Goal: Communication & Community: Connect with others

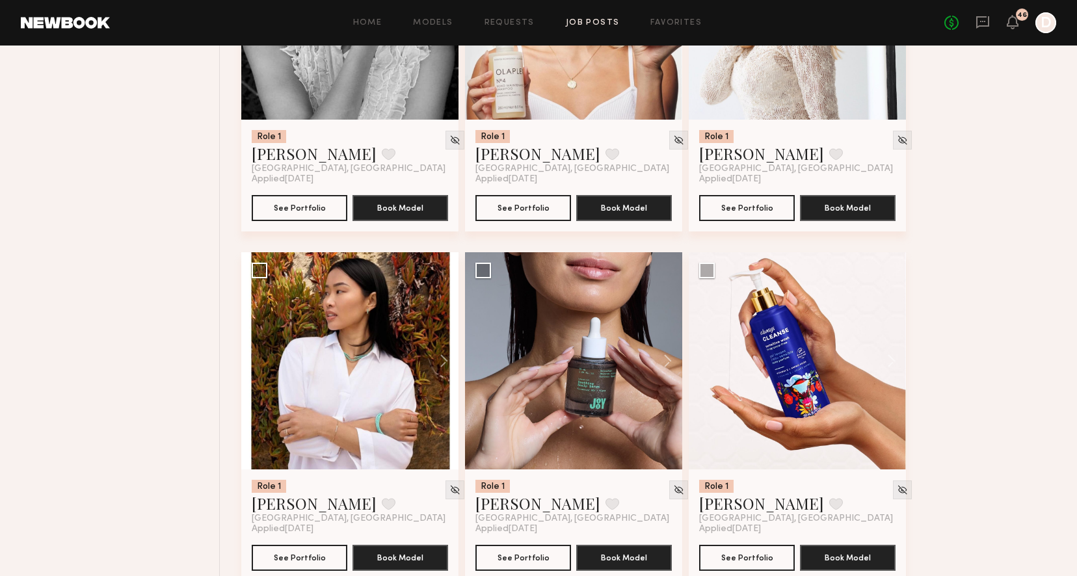
scroll to position [8006, 0]
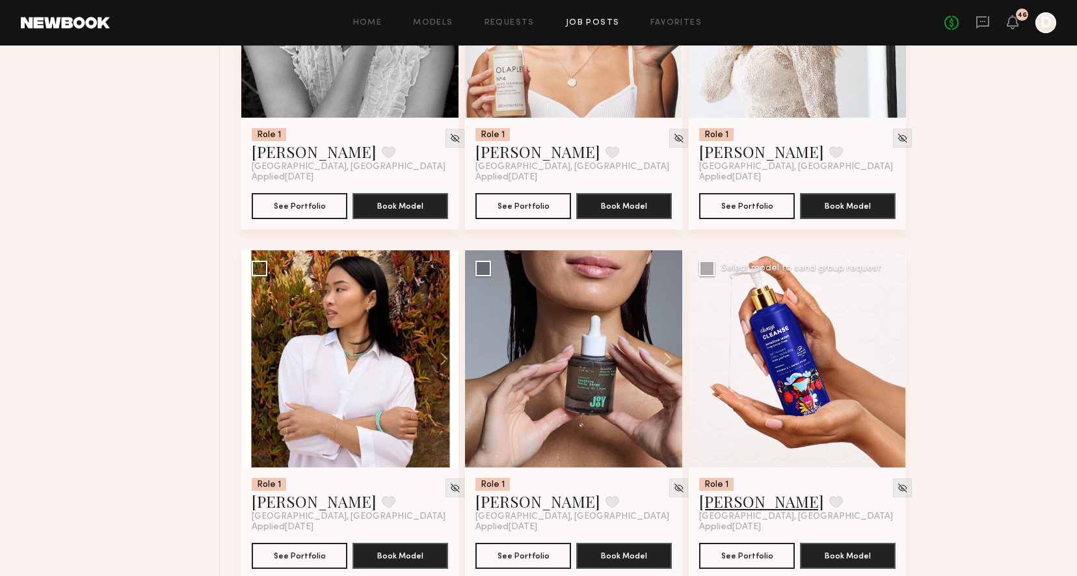
click at [745, 505] on link "[PERSON_NAME]" at bounding box center [761, 501] width 125 height 21
click at [984, 23] on icon at bounding box center [983, 22] width 14 height 14
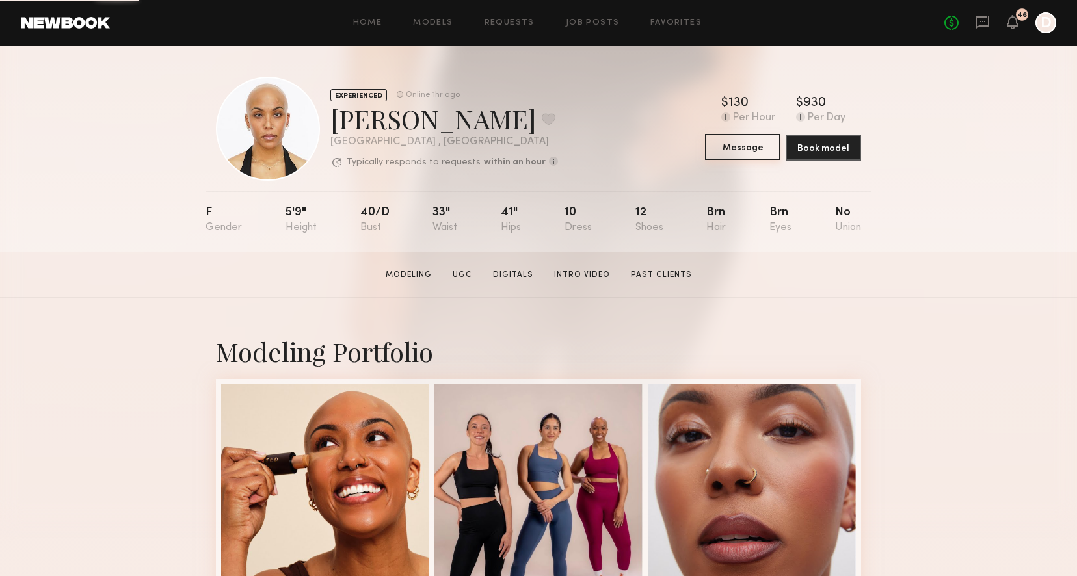
click at [765, 147] on button "Message" at bounding box center [742, 147] width 75 height 26
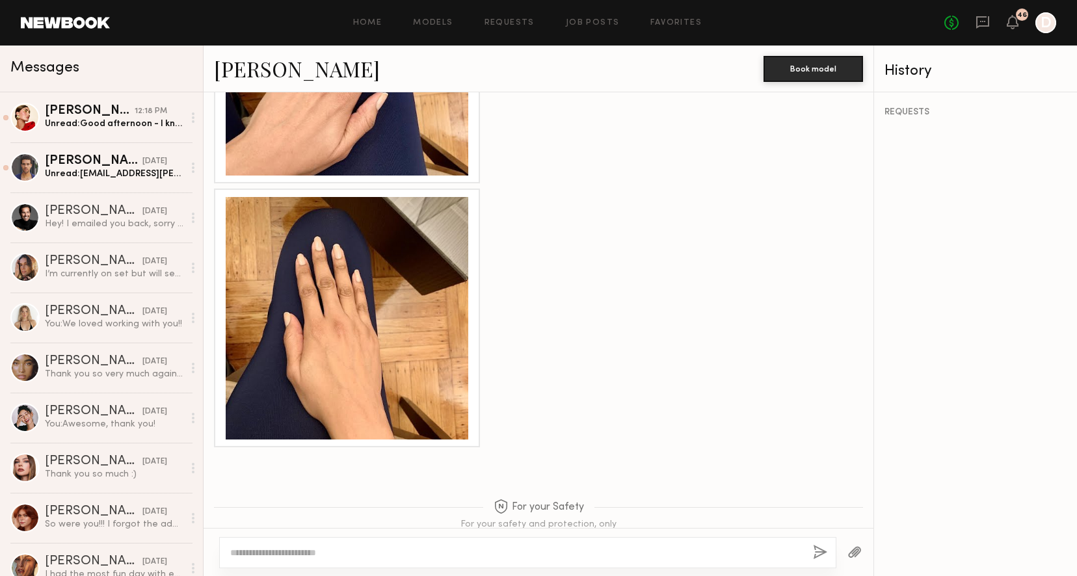
click at [381, 552] on textarea at bounding box center [516, 552] width 572 height 13
type textarea "**********"
click at [821, 555] on button "button" at bounding box center [820, 553] width 14 height 16
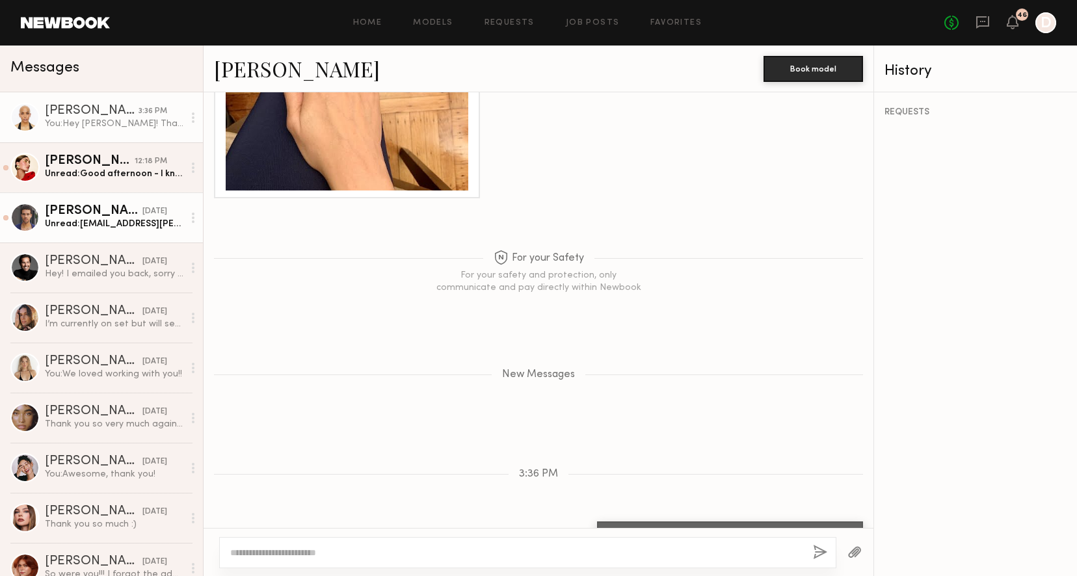
click at [142, 210] on div "[DATE]" at bounding box center [154, 212] width 25 height 12
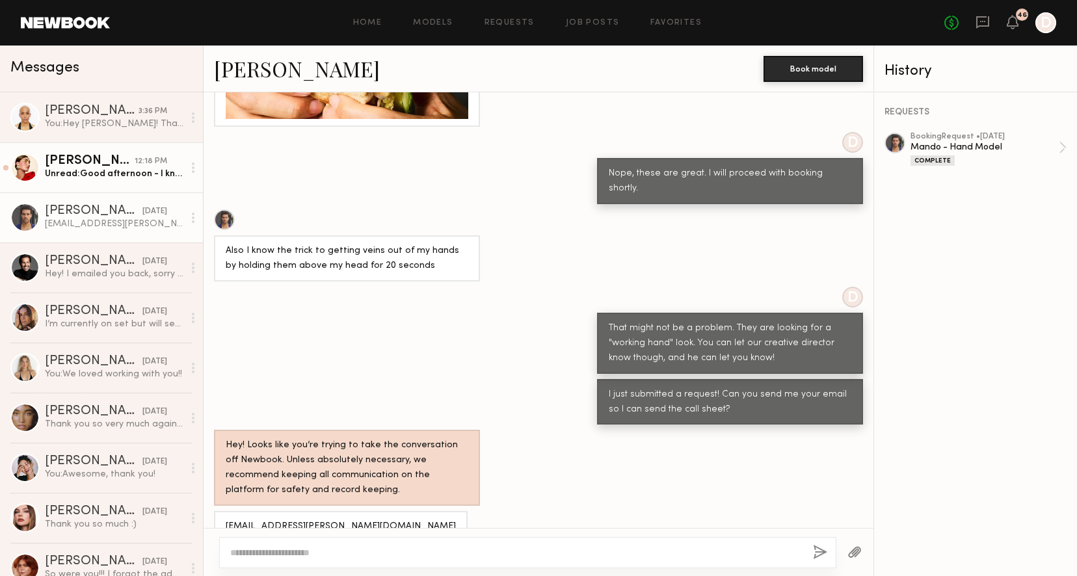
click at [99, 172] on div "Unread: Good afternoon - I know we’re nearing the weekend, so just wanted to ch…" at bounding box center [114, 174] width 139 height 12
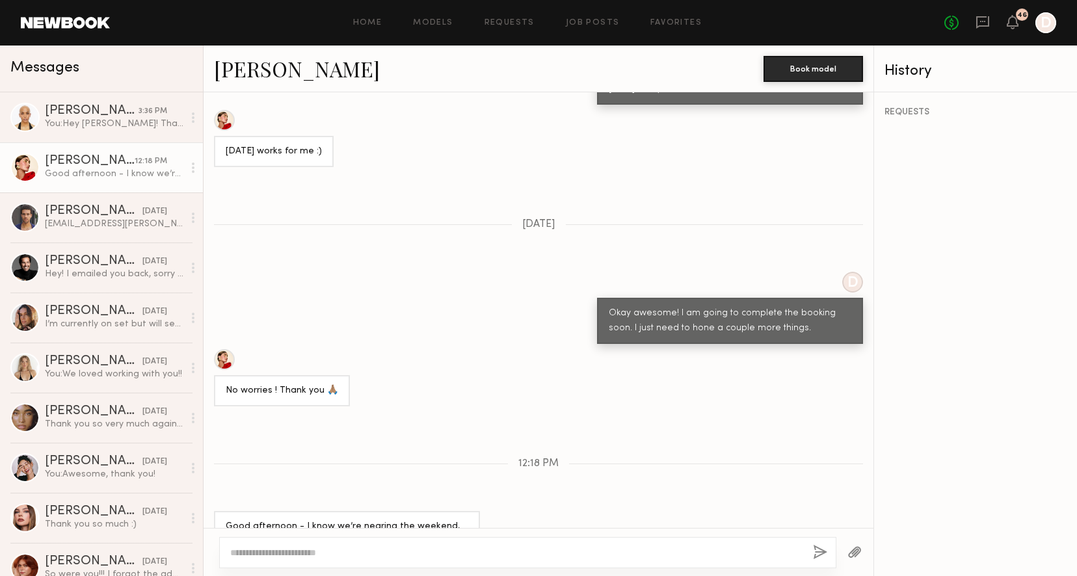
click at [261, 553] on textarea at bounding box center [516, 552] width 572 height 13
type textarea "*"
click at [91, 125] on div "You: Hey Idriss! Thank you so applying for our Storyworth job post! Are you sti…" at bounding box center [114, 124] width 139 height 12
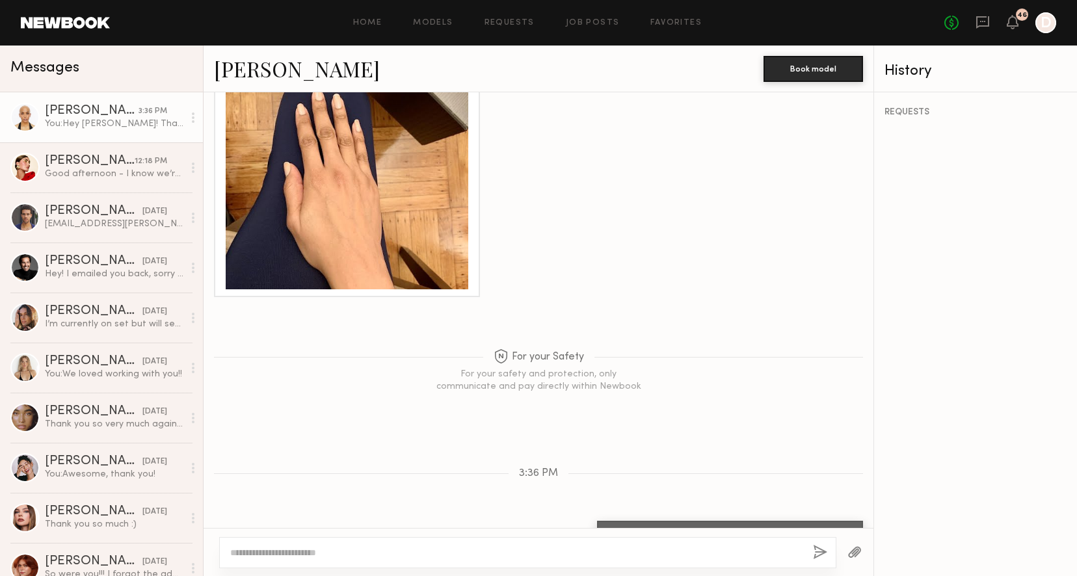
scroll to position [1082, 0]
